Goal: Obtain resource: Download file/media

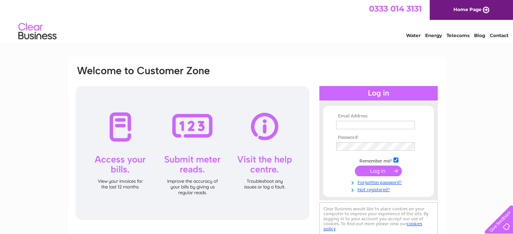
type input "sheldoninnsltd@gmail.com"
click at [380, 171] on input "submit" at bounding box center [378, 170] width 47 height 11
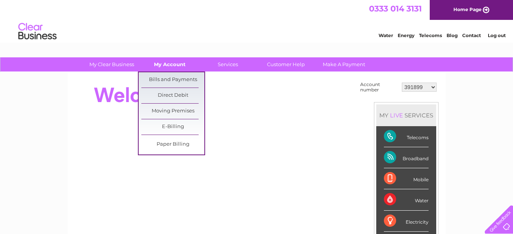
click at [179, 66] on link "My Account" at bounding box center [169, 64] width 63 height 14
click at [174, 74] on link "Bills and Payments" at bounding box center [172, 79] width 63 height 15
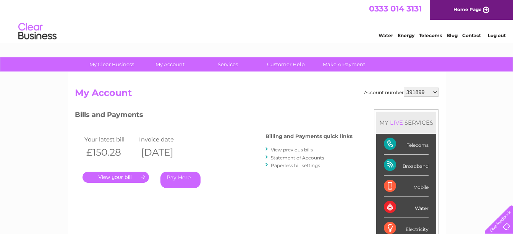
click at [435, 93] on select "391899 410077 410078 416972 429597 431234 433173 439901 442375 442450 443295 44…" at bounding box center [421, 91] width 35 height 9
click at [404, 87] on select "391899 410077 410078 416972 429597 431234 433173 439901 442375 442450 443295 44…" at bounding box center [421, 91] width 35 height 9
click at [114, 176] on link "." at bounding box center [116, 176] width 66 height 11
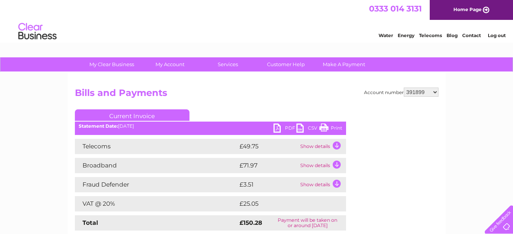
click at [279, 127] on link "PDF" at bounding box center [284, 128] width 23 height 11
click at [432, 92] on select "391899 410077 410078 416972 429597 431234 433173 439901 442375 442450 443295 44…" at bounding box center [421, 91] width 35 height 9
select select "410077"
click at [404, 87] on select "391899 410077 410078 416972 429597 431234 433173 439901 442375 442450 443295 44…" at bounding box center [421, 91] width 35 height 9
click at [436, 93] on select "391899 410077 410078 416972 429597 431234 433173 439901 442375 442450 443295 44…" at bounding box center [421, 91] width 35 height 9
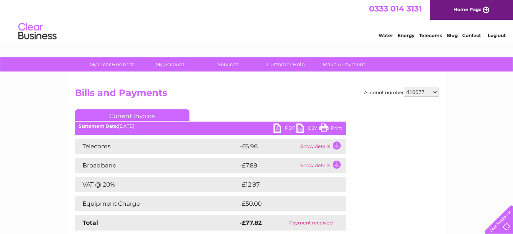
select select "410078"
click at [404, 87] on select "391899 410077 410078 416972 429597 431234 433173 439901 442375 442450 443295 44…" at bounding box center [421, 91] width 35 height 9
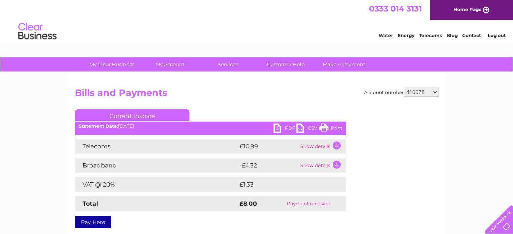
click at [436, 94] on select "391899 410077 410078 416972 429597 431234 433173 439901 442375 442450 443295 44…" at bounding box center [421, 91] width 35 height 9
select select "416972"
click at [404, 87] on select "391899 410077 410078 416972 429597 431234 433173 439901 442375 442450 443295 44…" at bounding box center [421, 91] width 35 height 9
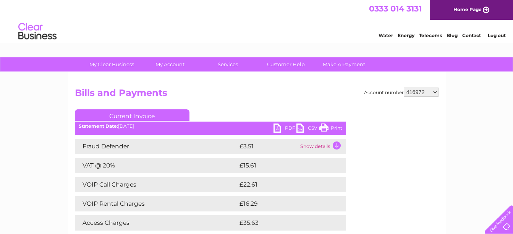
click at [280, 127] on link "PDF" at bounding box center [284, 128] width 23 height 11
click at [434, 91] on select "391899 410077 410078 416972 429597 431234 433173 439901 442375 442450 443295 44…" at bounding box center [421, 91] width 35 height 9
select select "429597"
click at [404, 87] on select "391899 410077 410078 416972 429597 431234 433173 439901 442375 442450 443295 44…" at bounding box center [421, 91] width 35 height 9
click at [278, 126] on link "PDF" at bounding box center [284, 128] width 23 height 11
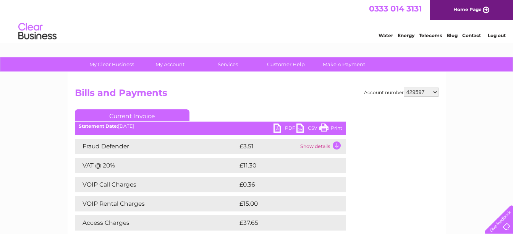
click at [437, 94] on select "391899 410077 410078 416972 429597 431234 433173 439901 442375 442450 443295 44…" at bounding box center [421, 91] width 35 height 9
select select "431234"
click at [404, 87] on select "391899 410077 410078 416972 429597 431234 433173 439901 442375 442450 443295 44…" at bounding box center [421, 91] width 35 height 9
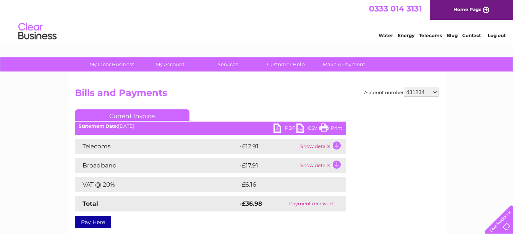
click at [433, 92] on select "391899 410077 410078 416972 429597 431234 433173 439901 442375 442450 443295 44…" at bounding box center [421, 91] width 35 height 9
select select "433173"
click at [404, 87] on select "391899 410077 410078 416972 429597 431234 433173 439901 442375 442450 443295 44…" at bounding box center [421, 91] width 35 height 9
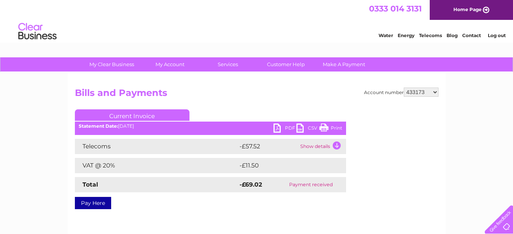
click at [436, 92] on select "391899 410077 410078 416972 429597 431234 433173 439901 442375 442450 443295 44…" at bounding box center [421, 91] width 35 height 9
select select "439901"
click at [404, 87] on select "391899 410077 410078 416972 429597 431234 433173 439901 442375 442450 443295 44…" at bounding box center [421, 91] width 35 height 9
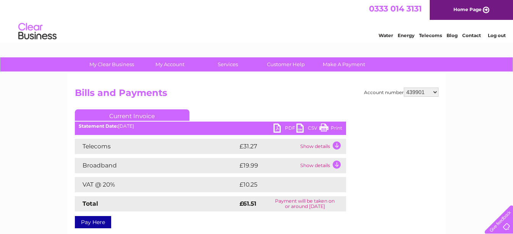
click at [276, 128] on link "PDF" at bounding box center [284, 128] width 23 height 11
click at [430, 92] on select "391899 410077 410078 416972 429597 431234 433173 439901 442375 442450 443295 44…" at bounding box center [421, 91] width 35 height 9
select select "442375"
click at [404, 87] on select "391899 410077 410078 416972 429597 431234 433173 439901 442375 442450 443295 44…" at bounding box center [421, 91] width 35 height 9
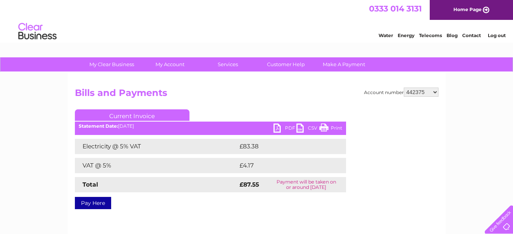
click at [278, 128] on link "PDF" at bounding box center [284, 128] width 23 height 11
click at [433, 94] on select "391899 410077 410078 416972 429597 431234 433173 439901 442375 442450 443295 44…" at bounding box center [421, 91] width 35 height 9
select select "442450"
click at [404, 87] on select "391899 410077 410078 416972 429597 431234 433173 439901 442375 442450 443295 44…" at bounding box center [421, 91] width 35 height 9
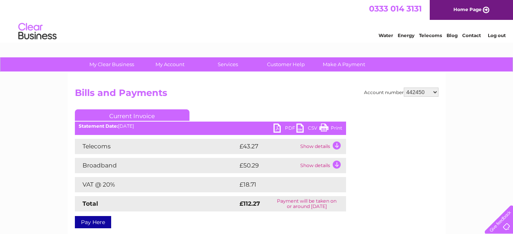
click at [278, 128] on link "PDF" at bounding box center [284, 128] width 23 height 11
click at [437, 91] on select "391899 410077 410078 416972 429597 431234 433173 439901 442375 442450 443295 44…" at bounding box center [421, 91] width 35 height 9
select select "443295"
click at [404, 87] on select "391899 410077 410078 416972 429597 431234 433173 439901 442375 442450 443295 44…" at bounding box center [421, 91] width 35 height 9
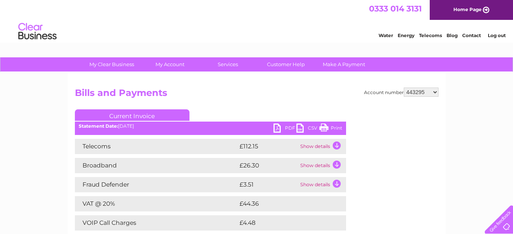
click at [282, 125] on link "PDF" at bounding box center [284, 128] width 23 height 11
click at [278, 125] on link "PDF" at bounding box center [284, 128] width 23 height 11
click at [436, 90] on select "391899 410077 410078 416972 429597 431234 433173 439901 442375 442450 443295 44…" at bounding box center [421, 91] width 35 height 9
select select "444045"
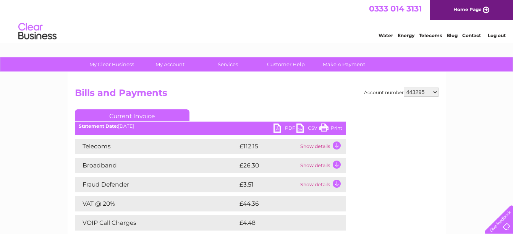
click at [404, 87] on select "391899 410077 410078 416972 429597 431234 433173 439901 442375 442450 443295 44…" at bounding box center [421, 91] width 35 height 9
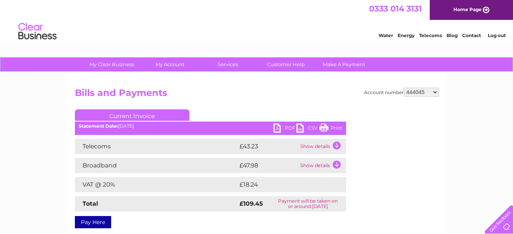
click at [277, 129] on link "PDF" at bounding box center [284, 128] width 23 height 11
click at [434, 91] on select "391899 410077 410078 416972 429597 431234 433173 439901 442375 442450 443295 44…" at bounding box center [421, 91] width 35 height 9
select select "444690"
click at [404, 87] on select "391899 410077 410078 416972 429597 431234 433173 439901 442375 442450 443295 44…" at bounding box center [421, 91] width 35 height 9
click at [277, 124] on link "PDF" at bounding box center [284, 128] width 23 height 11
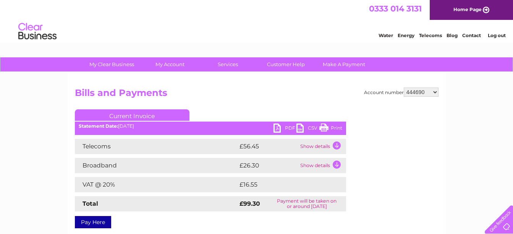
click at [434, 92] on select "391899 410077 410078 416972 429597 431234 433173 439901 442375 442450 443295 44…" at bounding box center [421, 91] width 35 height 9
select select "445096"
click at [404, 87] on select "391899 410077 410078 416972 429597 431234 433173 439901 442375 442450 443295 44…" at bounding box center [421, 91] width 35 height 9
click at [273, 129] on div "Statement Date: [DATE]" at bounding box center [210, 125] width 271 height 5
click at [276, 128] on link "PDF" at bounding box center [284, 128] width 23 height 11
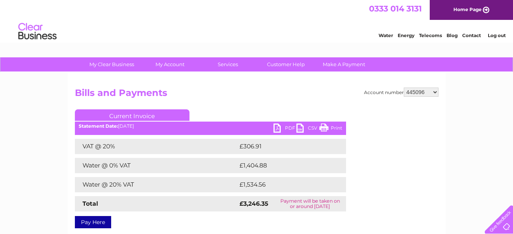
click at [436, 90] on select "391899 410077 410078 416972 429597 431234 433173 439901 442375 442450 443295 44…" at bounding box center [421, 91] width 35 height 9
select select "445281"
click at [404, 87] on select "391899 410077 410078 416972 429597 431234 433173 439901 442375 442450 443295 44…" at bounding box center [421, 91] width 35 height 9
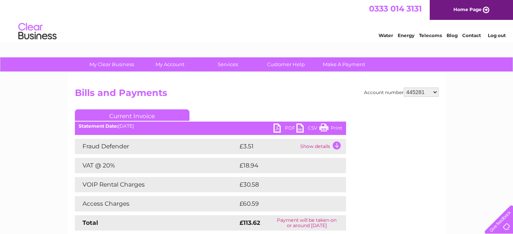
click at [281, 128] on link "PDF" at bounding box center [284, 128] width 23 height 11
click at [437, 93] on select "391899 410077 410078 416972 429597 431234 433173 439901 442375 442450 443295 44…" at bounding box center [421, 91] width 35 height 9
select select "445601"
click at [404, 87] on select "391899 410077 410078 416972 429597 431234 433173 439901 442375 442450 443295 44…" at bounding box center [421, 91] width 35 height 9
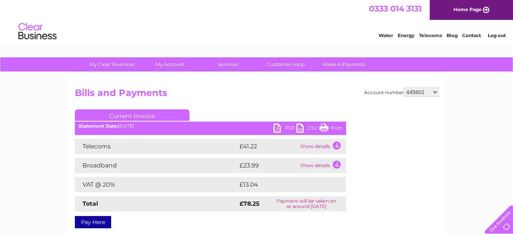
click at [280, 128] on link "PDF" at bounding box center [284, 128] width 23 height 11
click at [435, 90] on select "391899 410077 410078 416972 429597 431234 433173 439901 442375 442450 443295 44…" at bounding box center [421, 91] width 35 height 9
select select "446541"
click at [404, 87] on select "391899 410077 410078 416972 429597 431234 433173 439901 442375 442450 443295 44…" at bounding box center [421, 91] width 35 height 9
click at [284, 128] on link "PDF" at bounding box center [284, 128] width 23 height 11
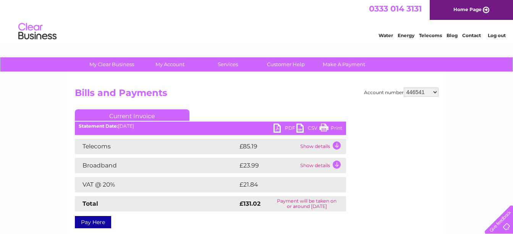
click at [428, 91] on select "391899 410077 410078 416972 429597 431234 433173 439901 442375 442450 443295 44…" at bounding box center [421, 91] width 35 height 9
select select "448097"
click at [404, 87] on select "391899 410077 410078 416972 429597 431234 433173 439901 442375 442450 443295 44…" at bounding box center [421, 91] width 35 height 9
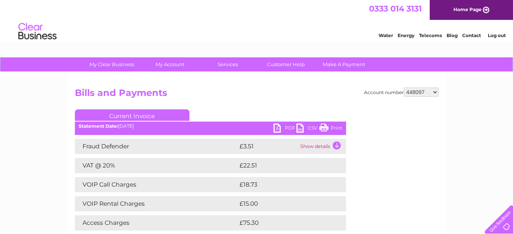
click at [281, 129] on link "PDF" at bounding box center [284, 128] width 23 height 11
click at [435, 92] on select "391899 410077 410078 416972 429597 431234 433173 439901 442375 442450 443295 44…" at bounding box center [421, 91] width 35 height 9
select select "448448"
click at [404, 87] on select "391899 410077 410078 416972 429597 431234 433173 439901 442375 442450 443295 44…" at bounding box center [421, 91] width 35 height 9
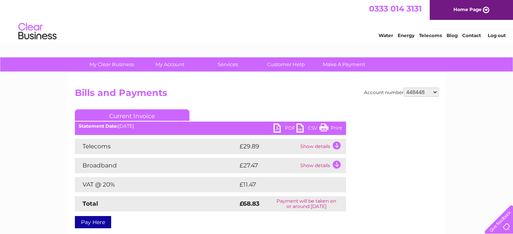
click at [277, 129] on link "PDF" at bounding box center [284, 128] width 23 height 11
click at [434, 89] on select "391899 410077 410078 416972 429597 431234 433173 439901 442375 442450 443295 44…" at bounding box center [421, 91] width 35 height 9
select select "448813"
click at [404, 87] on select "391899 410077 410078 416972 429597 431234 433173 439901 442375 442450 443295 44…" at bounding box center [421, 91] width 35 height 9
click at [277, 128] on link "PDF" at bounding box center [284, 128] width 23 height 11
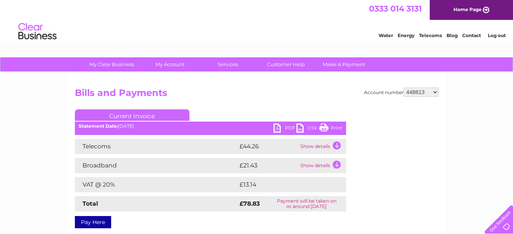
click at [434, 94] on select "391899 410077 410078 416972 429597 431234 433173 439901 442375 442450 443295 44…" at bounding box center [421, 91] width 35 height 9
select select "449152"
click at [404, 87] on select "391899 410077 410078 416972 429597 431234 433173 439901 442375 442450 443295 44…" at bounding box center [421, 91] width 35 height 9
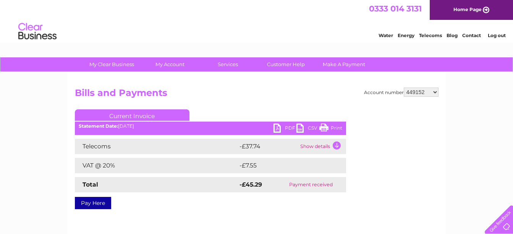
click at [437, 90] on select "391899 410077 410078 416972 429597 431234 433173 439901 442375 442450 443295 44…" at bounding box center [421, 91] width 35 height 9
select select "449235"
click at [404, 87] on select "391899 410077 410078 416972 429597 431234 433173 439901 442375 442450 443295 44…" at bounding box center [421, 91] width 35 height 9
click at [434, 90] on select "391899 410077 410078 416972 429597 431234 433173 439901 442375 442450 443295 44…" at bounding box center [421, 91] width 35 height 9
select select "451298"
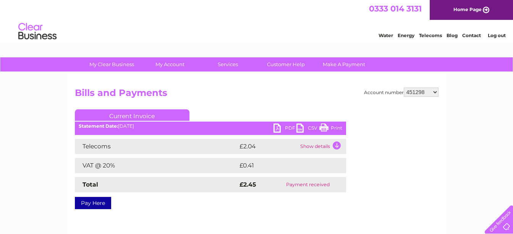
click at [404, 87] on select "391899 410077 410078 416972 429597 431234 433173 439901 442375 442450 443295 44…" at bounding box center [421, 91] width 35 height 9
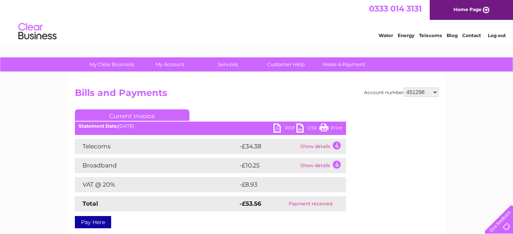
click at [434, 93] on select "391899 410077 410078 416972 429597 431234 433173 439901 442375 442450 443295 44…" at bounding box center [421, 91] width 35 height 9
select select "451706"
click at [404, 87] on select "391899 410077 410078 416972 429597 431234 433173 439901 442375 442450 443295 44…" at bounding box center [421, 91] width 35 height 9
click at [277, 128] on link "PDF" at bounding box center [284, 128] width 23 height 11
click at [436, 89] on select "391899 410077 410078 416972 429597 431234 433173 439901 442375 442450 443295 44…" at bounding box center [421, 91] width 35 height 9
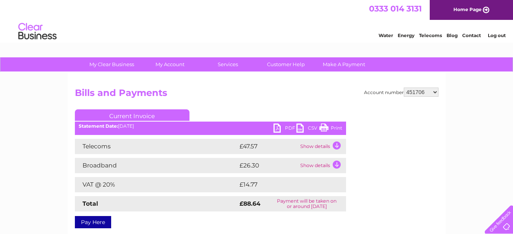
select select "451758"
click at [404, 87] on select "391899 410077 410078 416972 429597 431234 433173 439901 442375 442450 443295 44…" at bounding box center [421, 91] width 35 height 9
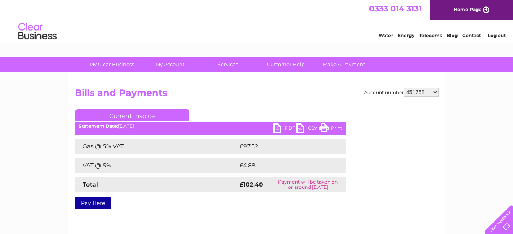
click at [280, 130] on link "PDF" at bounding box center [284, 128] width 23 height 11
click at [435, 94] on select "391899 410077 410078 416972 429597 431234 433173 439901 442375 442450 443295 44…" at bounding box center [421, 91] width 35 height 9
select select "452224"
click at [404, 87] on select "391899 410077 410078 416972 429597 431234 433173 439901 442375 442450 443295 44…" at bounding box center [421, 91] width 35 height 9
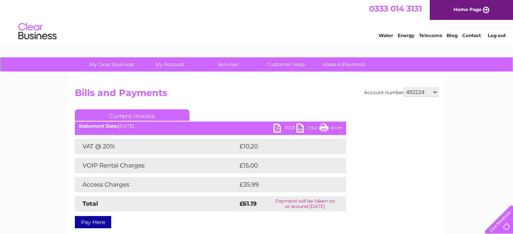
click at [278, 128] on link "PDF" at bounding box center [284, 128] width 23 height 11
click at [435, 93] on select "391899 410077 410078 416972 429597 431234 433173 439901 442375 442450 443295 44…" at bounding box center [421, 91] width 35 height 9
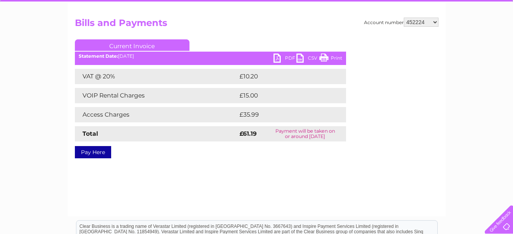
scroll to position [76, 0]
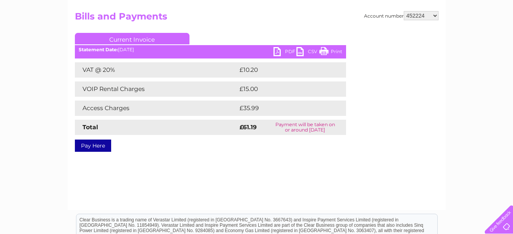
click at [430, 15] on select "391899 410077 410078 416972 429597 431234 433173 439901 442375 442450 443295 44…" at bounding box center [421, 15] width 35 height 9
select select "452279"
click at [404, 11] on select "391899 410077 410078 416972 429597 431234 433173 439901 442375 442450 443295 44…" at bounding box center [421, 15] width 35 height 9
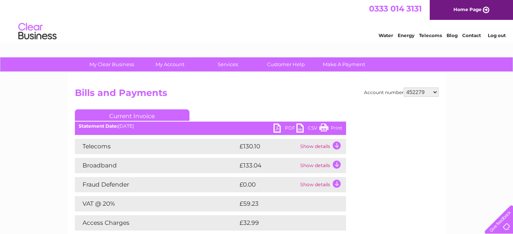
click at [278, 124] on link "PDF" at bounding box center [284, 128] width 23 height 11
click at [434, 93] on select "391899 410077 410078 416972 429597 431234 433173 439901 442375 442450 443295 44…" at bounding box center [421, 91] width 35 height 9
select select "30282759"
click at [404, 87] on select "391899 410077 410078 416972 429597 431234 433173 439901 442375 442450 443295 44…" at bounding box center [421, 91] width 35 height 9
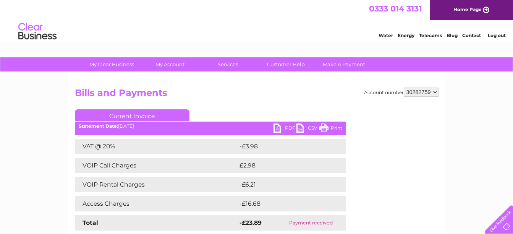
click at [436, 91] on select "391899 410077 410078 416972 429597 431234 433173 439901 442375 442450 443295 44…" at bounding box center [421, 91] width 35 height 9
select select "30297546"
click at [404, 87] on select "391899 410077 410078 416972 429597 431234 433173 439901 442375 442450 443295 44…" at bounding box center [421, 91] width 35 height 9
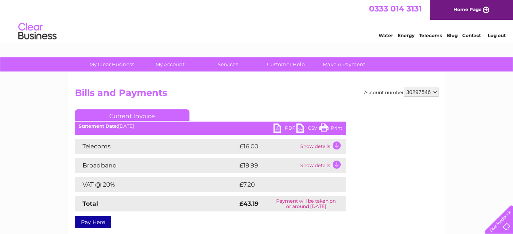
click at [276, 128] on link "PDF" at bounding box center [284, 128] width 23 height 11
click at [435, 92] on select "391899 410077 410078 416972 429597 431234 433173 439901 442375 442450 443295 44…" at bounding box center [421, 91] width 35 height 9
select select "30313091"
click at [404, 87] on select "391899 410077 410078 416972 429597 431234 433173 439901 442375 442450 443295 44…" at bounding box center [421, 91] width 35 height 9
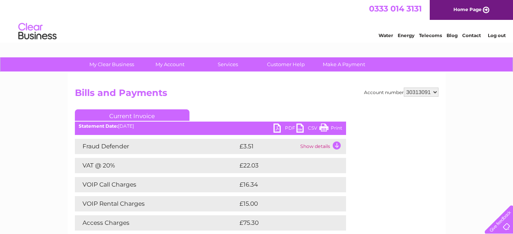
click at [280, 127] on link "PDF" at bounding box center [284, 128] width 23 height 11
click at [435, 92] on select "391899 410077 410078 416972 429597 431234 433173 439901 442375 442450 443295 44…" at bounding box center [421, 91] width 35 height 9
select select "30314181"
click at [404, 87] on select "391899 410077 410078 416972 429597 431234 433173 439901 442375 442450 443295 44…" at bounding box center [421, 91] width 35 height 9
click at [277, 126] on link "PDF" at bounding box center [284, 128] width 23 height 11
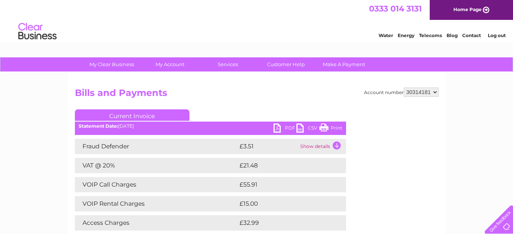
click at [434, 89] on select "391899 410077 410078 416972 429597 431234 433173 439901 442375 442450 443295 44…" at bounding box center [421, 91] width 35 height 9
select select "30323543"
click at [404, 87] on select "391899 410077 410078 416972 429597 431234 433173 439901 442375 442450 443295 44…" at bounding box center [421, 91] width 35 height 9
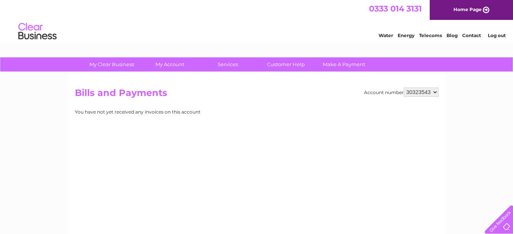
click at [435, 91] on select "391899 410077 410078 416972 429597 431234 433173 439901 442375 442450 443295 44…" at bounding box center [421, 91] width 35 height 9
click at [459, 135] on div "My Clear Business Login Details My Details My Preferences Link Account My Accou…" at bounding box center [256, 236] width 513 height 359
